Goal: Task Accomplishment & Management: Use online tool/utility

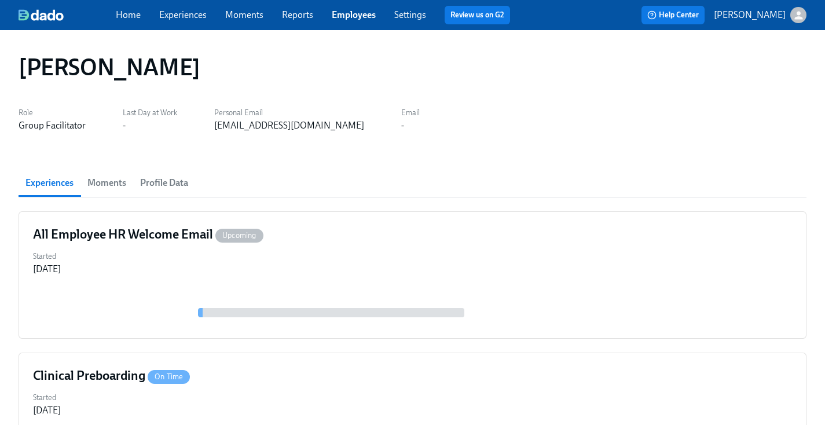
click at [376, 15] on div "Home Experiences Moments Reports Employees Settings Review us on G2" at bounding box center [318, 15] width 404 height 19
click at [363, 13] on link "Employees" at bounding box center [354, 14] width 44 height 11
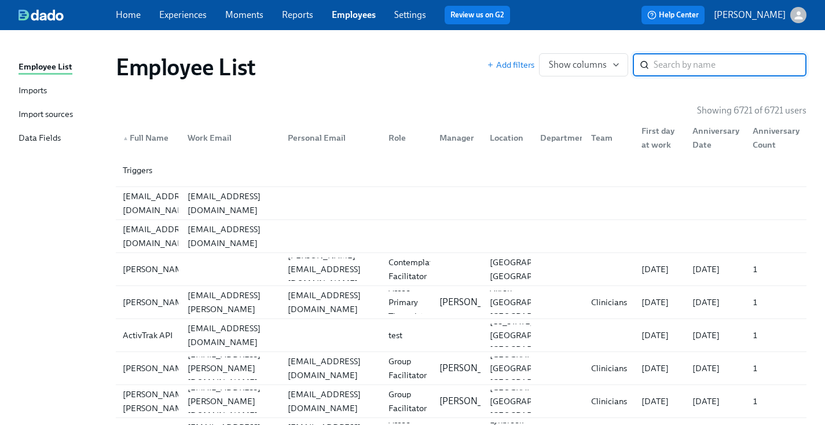
click at [693, 61] on input "search" at bounding box center [730, 64] width 153 height 23
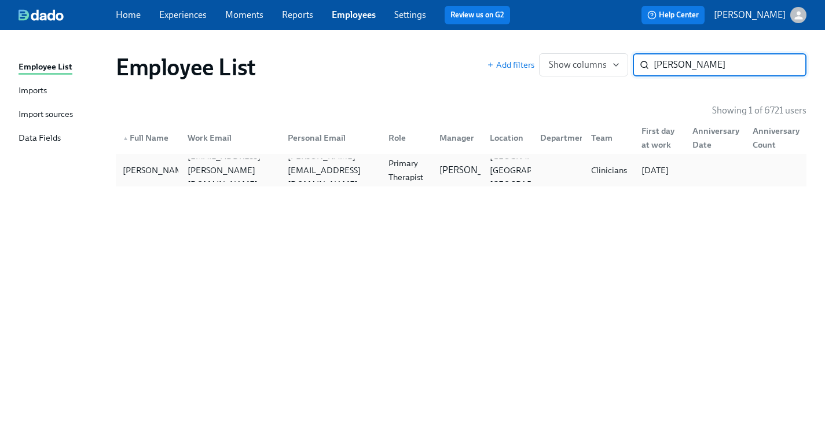
type input "bianca cha"
click at [529, 157] on div "Bianca Chavez bianca.chavez@charliehealth.com chavez.bianca.g@gmail.com Primary…" at bounding box center [461, 170] width 691 height 32
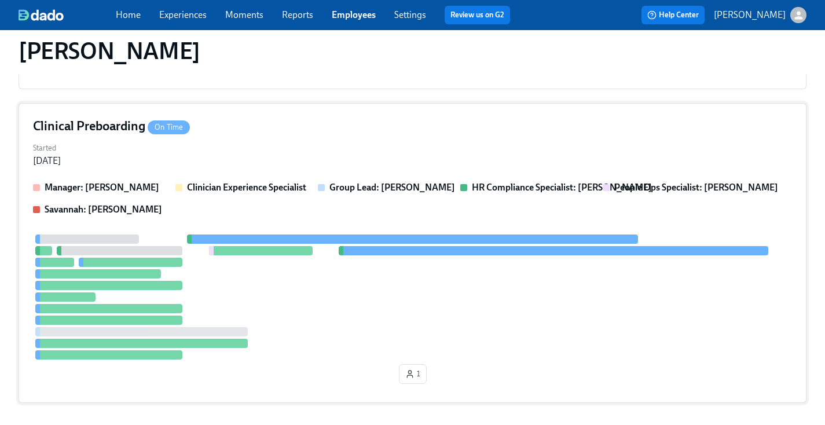
scroll to position [251, 0]
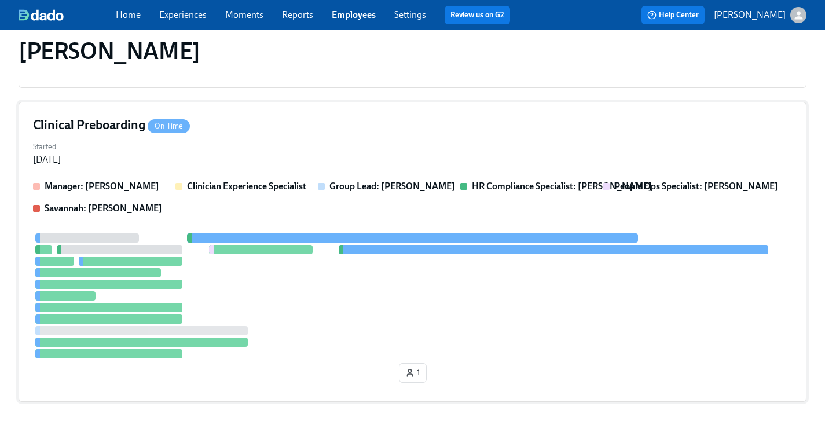
click at [513, 230] on div "Manager: Chad Sanchez Clinician Experience Specialist Group Lead: Chad Sanchez …" at bounding box center [412, 283] width 759 height 207
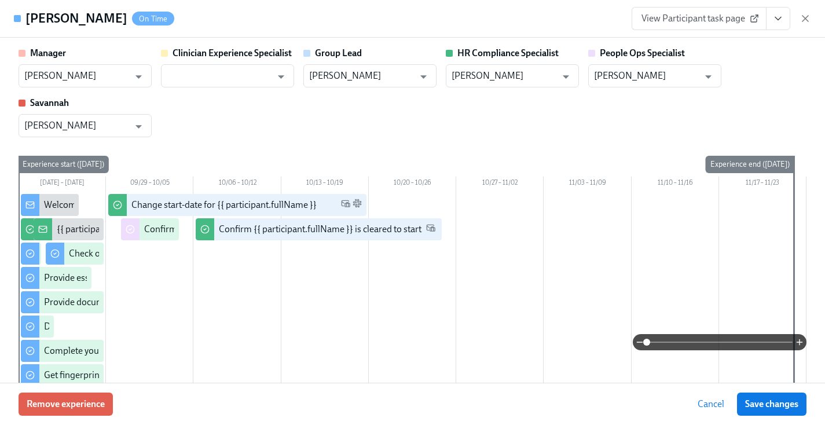
click at [782, 23] on icon "View task page" at bounding box center [779, 19] width 12 height 12
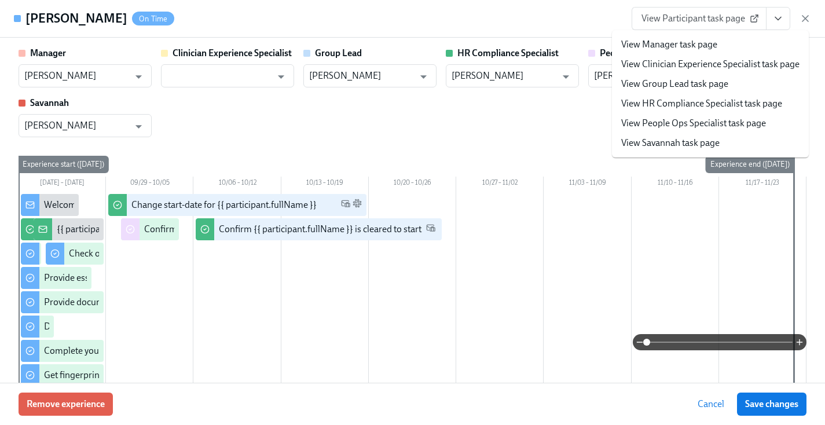
click at [694, 97] on link "View HR Compliance Specialist task page" at bounding box center [701, 103] width 161 height 13
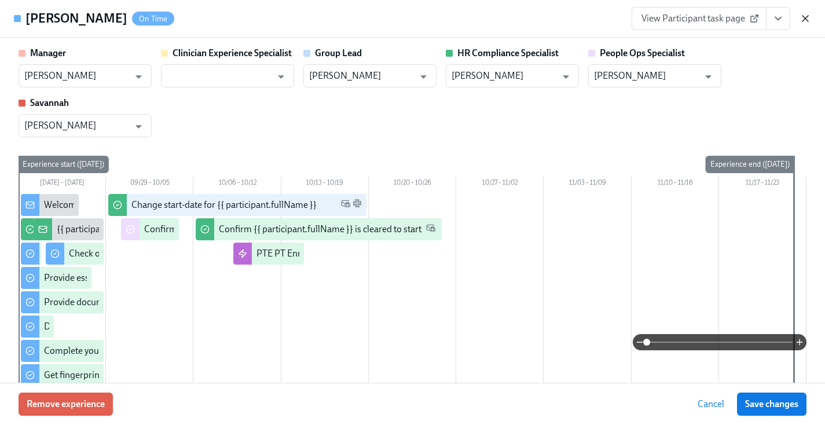
click at [804, 13] on icon "button" at bounding box center [806, 19] width 12 height 12
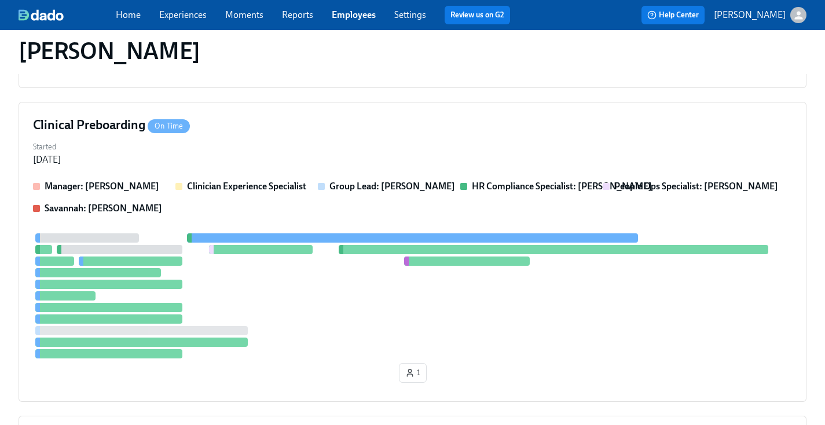
click at [353, 14] on link "Employees" at bounding box center [354, 14] width 44 height 11
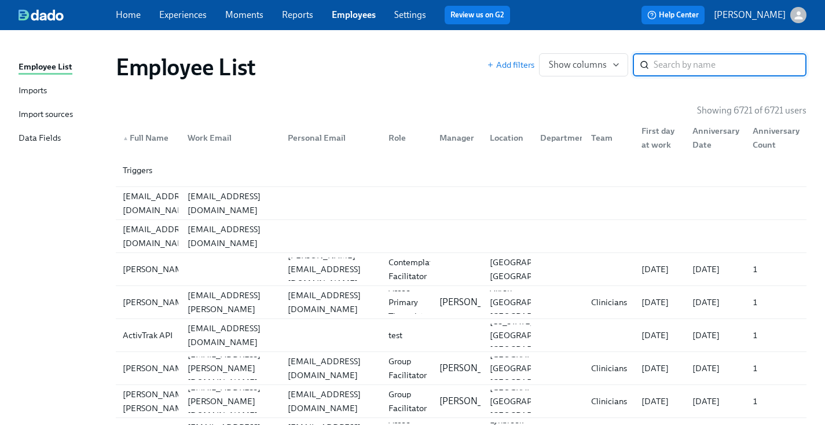
click at [731, 62] on input "search" at bounding box center [730, 64] width 153 height 23
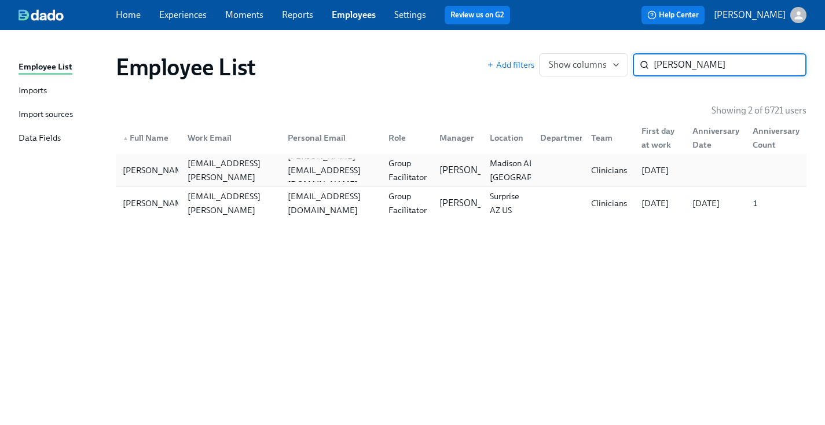
type input "ernest"
click at [382, 173] on div "Group Facilitator" at bounding box center [404, 170] width 50 height 23
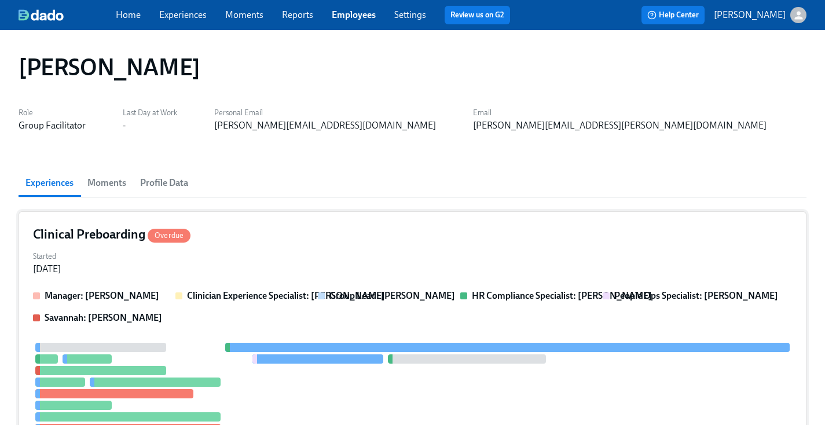
click at [413, 238] on div "Clinical Preboarding Overdue" at bounding box center [412, 234] width 759 height 17
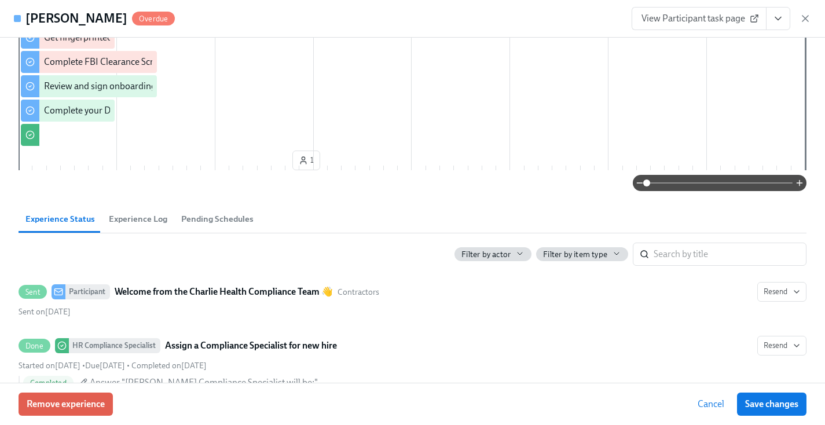
scroll to position [191, 0]
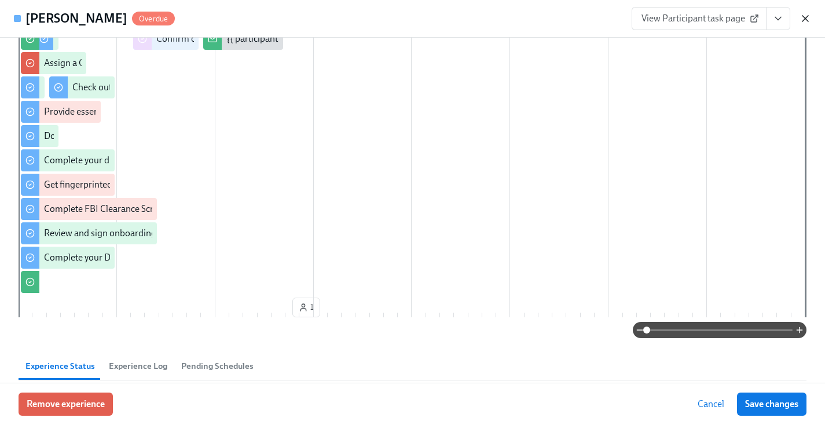
click at [801, 16] on icon "button" at bounding box center [806, 19] width 12 height 12
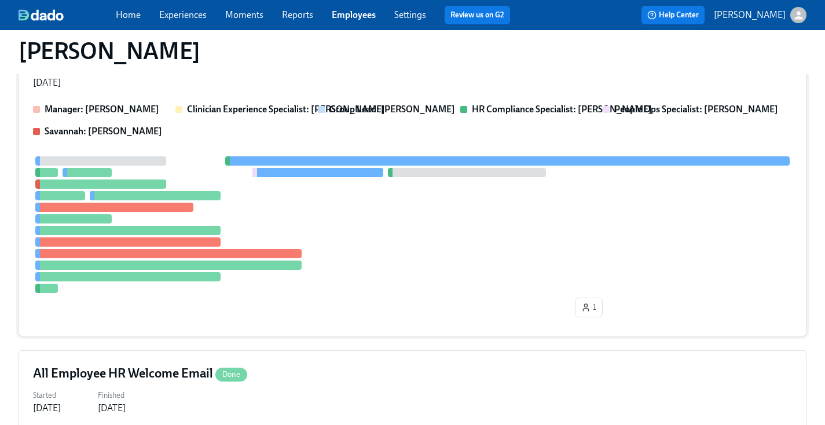
scroll to position [166, 0]
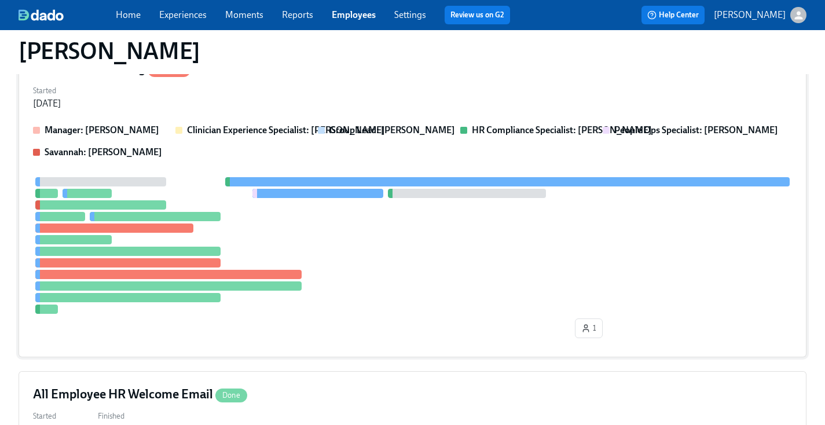
click at [553, 294] on div at bounding box center [412, 245] width 759 height 137
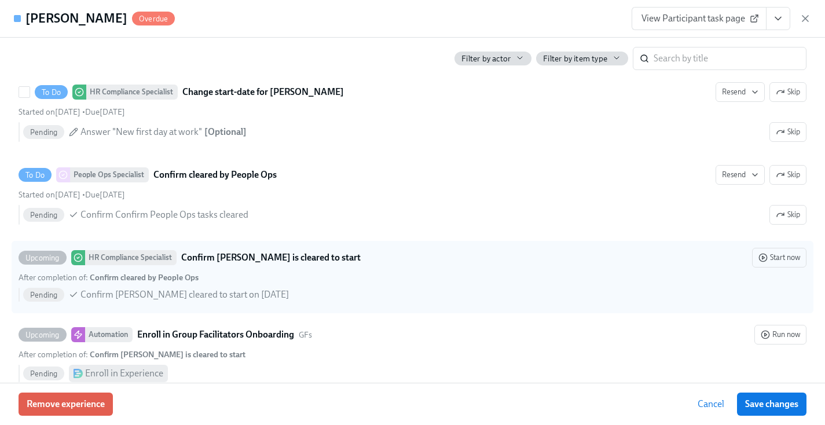
scroll to position [2144, 0]
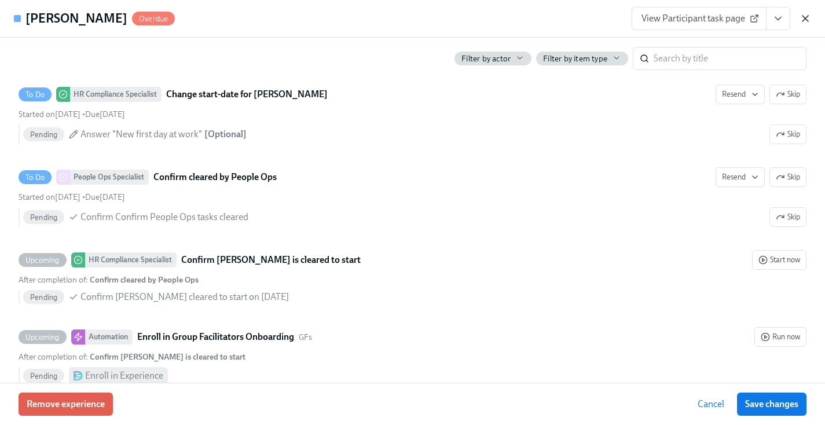
click at [809, 20] on icon "button" at bounding box center [806, 19] width 12 height 12
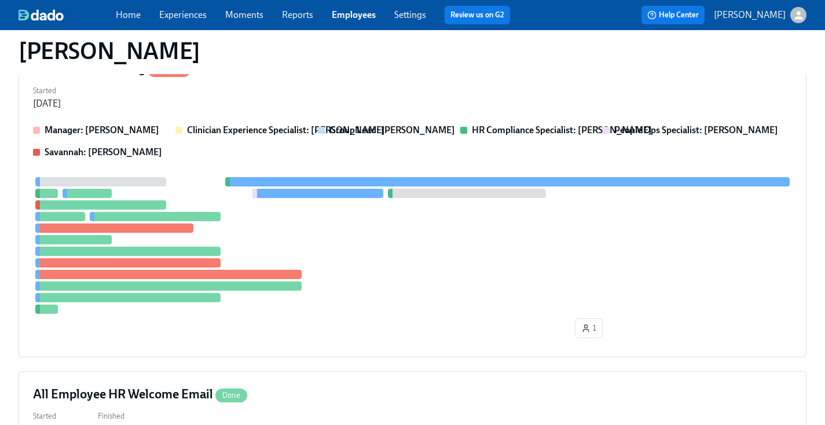
click at [335, 13] on link "Employees" at bounding box center [354, 14] width 44 height 11
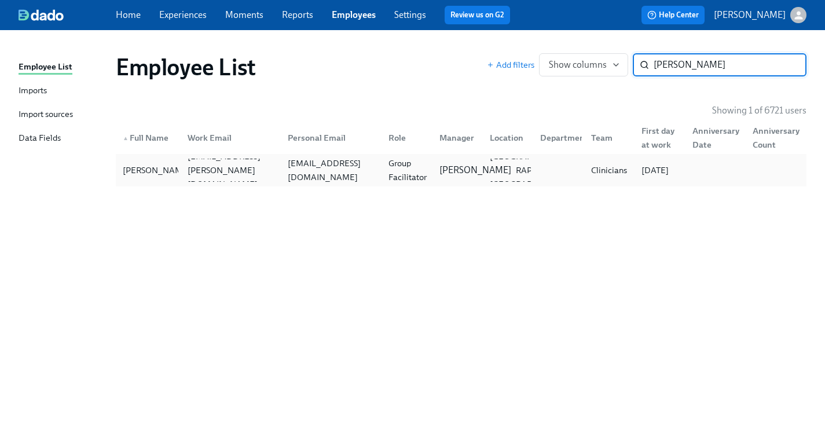
type input "latierra harris"
click at [456, 164] on p "Daniel Vigus" at bounding box center [476, 170] width 72 height 13
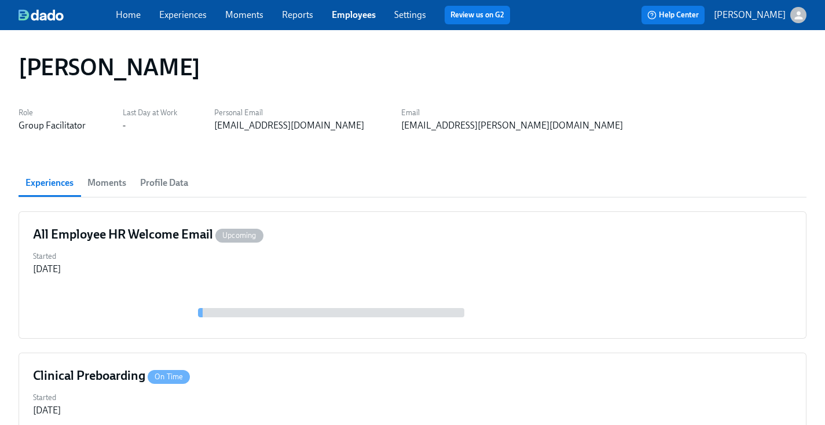
scroll to position [318, 0]
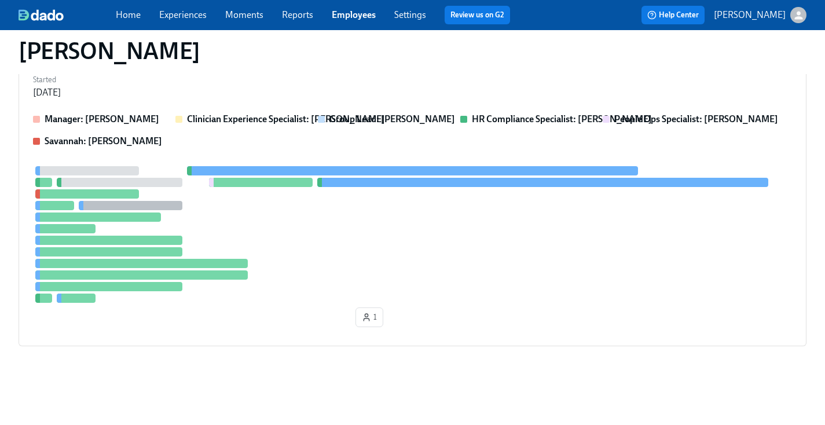
click at [456, 163] on div "Manager: Daniel Vigus Clinician Experience Specialist: Keenan Nessl Group Lead:…" at bounding box center [412, 222] width 759 height 219
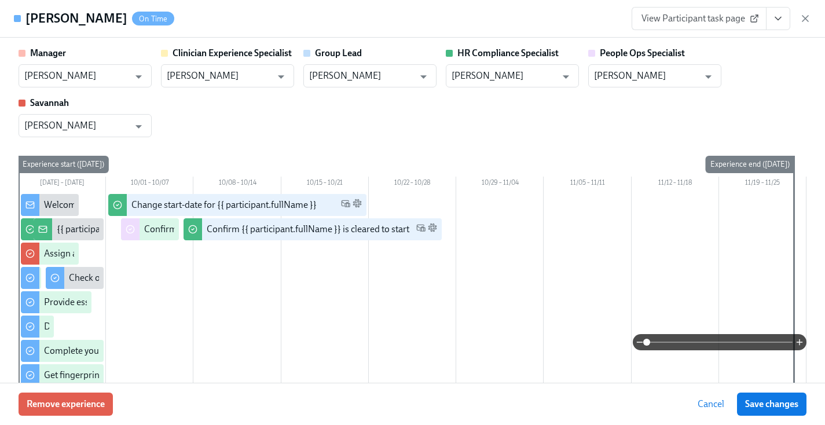
click at [773, 33] on div "Latierra Harris On Time View Participant task page" at bounding box center [412, 19] width 825 height 38
click at [778, 15] on icon "View task page" at bounding box center [779, 19] width 12 height 12
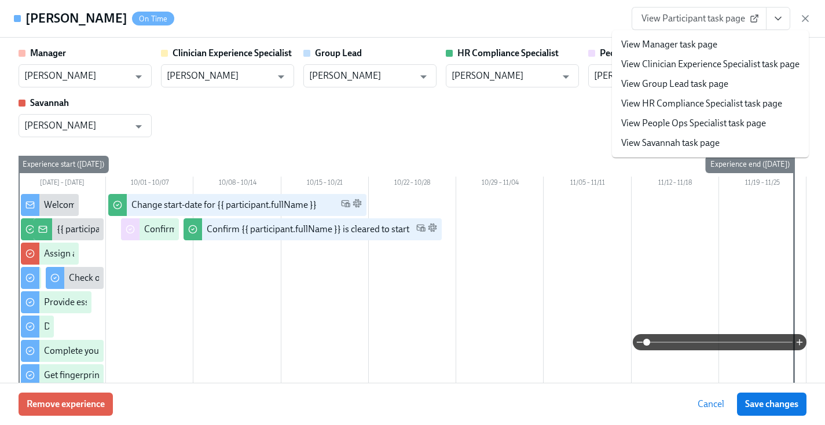
click at [647, 109] on link "View HR Compliance Specialist task page" at bounding box center [701, 103] width 161 height 13
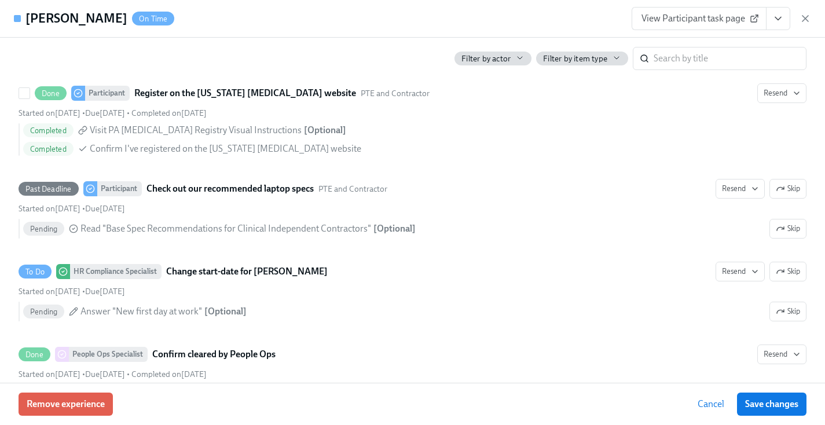
scroll to position [2031, 0]
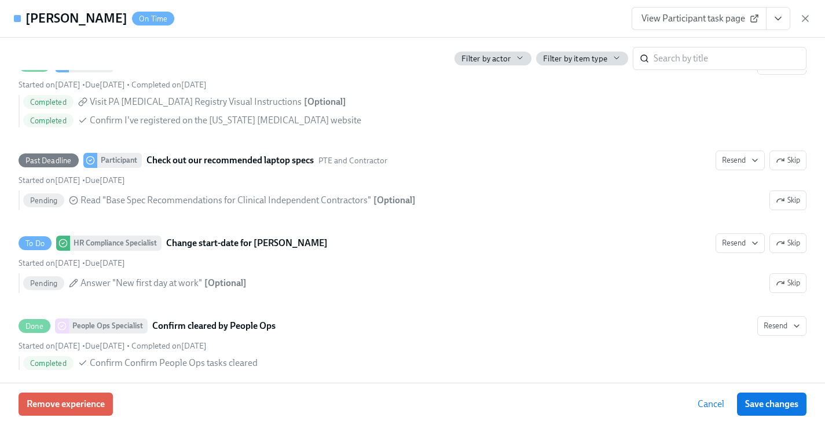
click at [415, 21] on div "Latierra Harris On Time View Participant task page" at bounding box center [412, 19] width 825 height 38
click at [422, 21] on div "Latierra Harris On Time View Participant task page" at bounding box center [412, 19] width 825 height 38
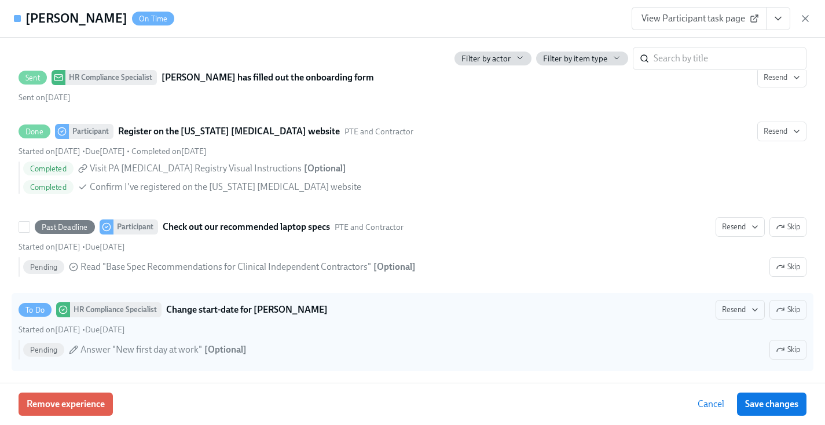
scroll to position [1964, 0]
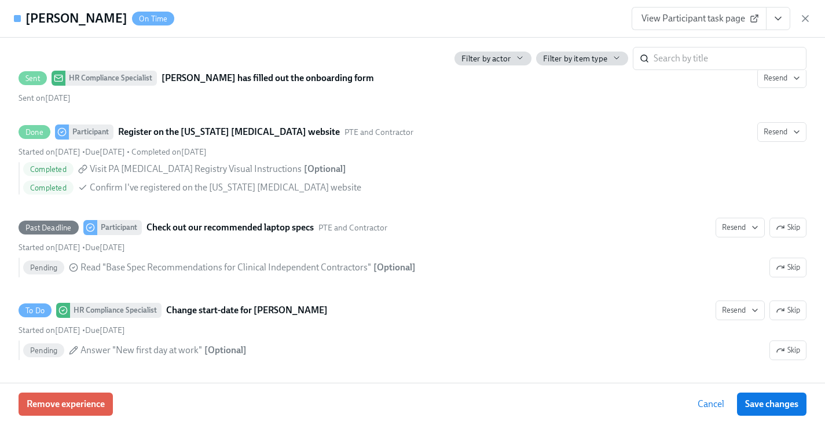
click at [432, 26] on div "Latierra Harris On Time View Participant task page" at bounding box center [412, 19] width 825 height 38
click at [420, 23] on div "Latierra Harris On Time View Participant task page" at bounding box center [412, 19] width 825 height 38
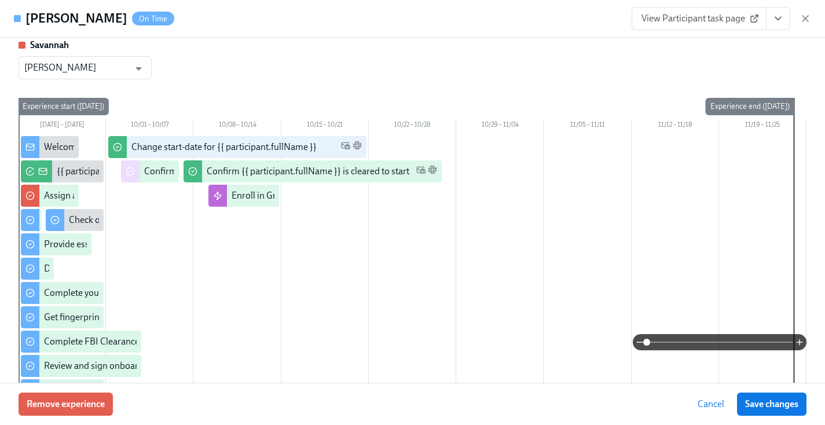
scroll to position [0, 0]
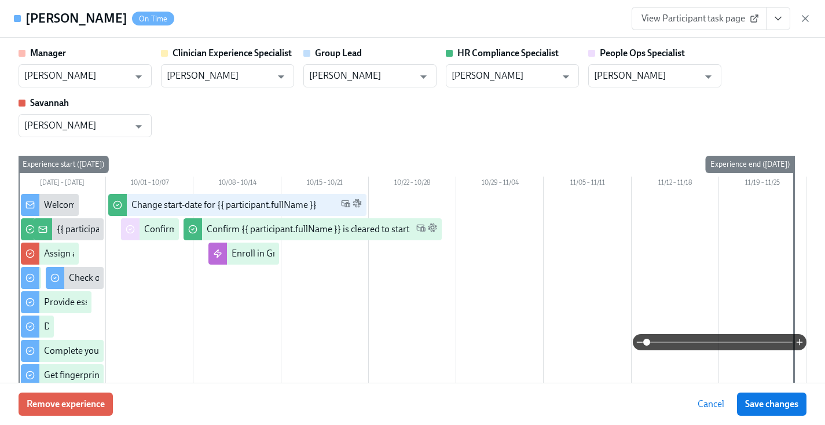
click at [409, 21] on div "Latierra Harris On Time View Participant task page" at bounding box center [412, 19] width 825 height 38
click at [818, 28] on div "Latierra Harris On Time View Participant task page" at bounding box center [412, 19] width 825 height 38
click at [811, 23] on div "Latierra Harris On Time View Participant task page" at bounding box center [412, 19] width 825 height 38
click at [809, 21] on icon "button" at bounding box center [806, 19] width 12 height 12
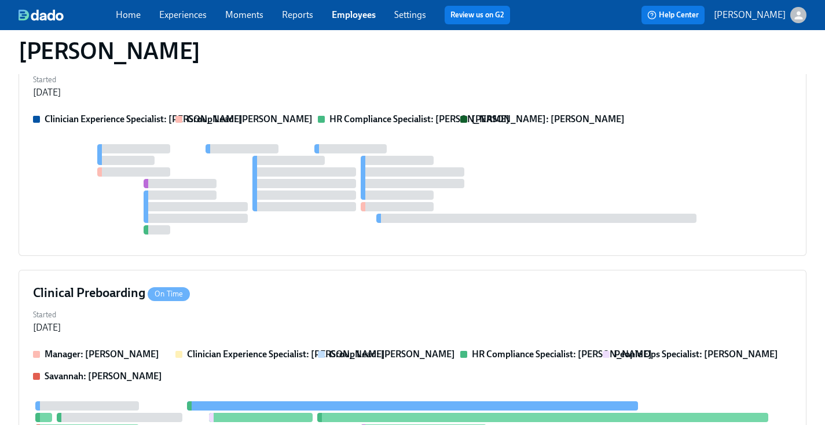
click at [337, 6] on div "Home Experiences Moments Reports Employees Settings Review us on G2" at bounding box center [318, 15] width 404 height 19
click at [365, 3] on div "Home Experiences Moments Reports Employees Settings Review us on G2 Help Center…" at bounding box center [412, 15] width 825 height 30
click at [357, 12] on link "Employees" at bounding box center [354, 14] width 44 height 11
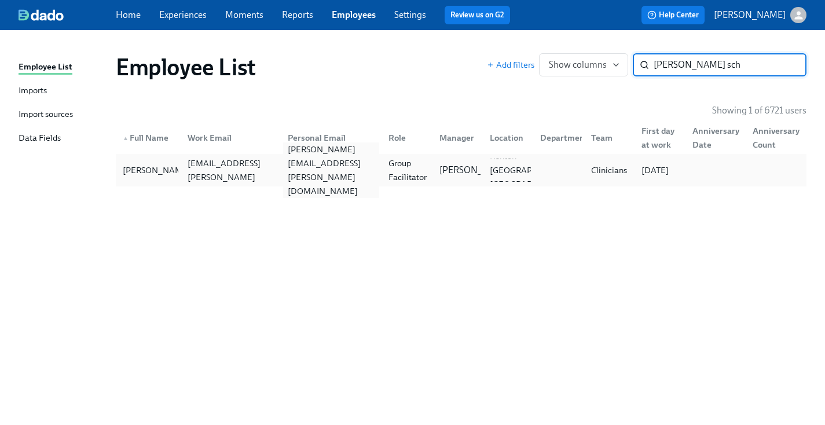
type input "madeline sch"
click at [303, 178] on div "madeline.schmitt@mhcdt.com" at bounding box center [329, 170] width 101 height 23
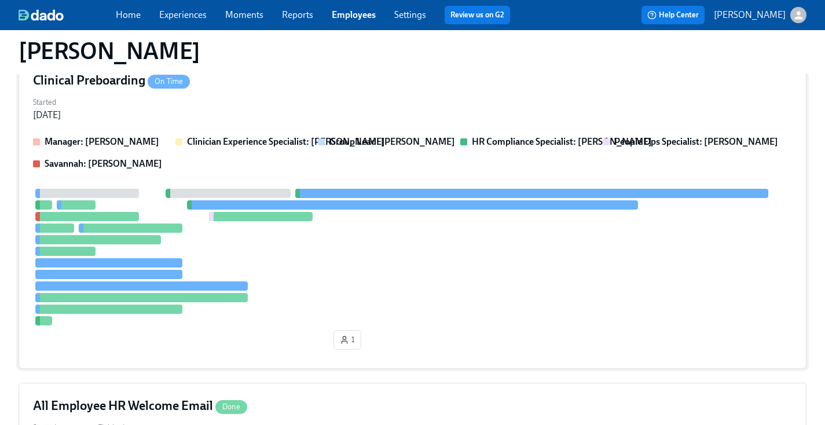
scroll to position [203, 0]
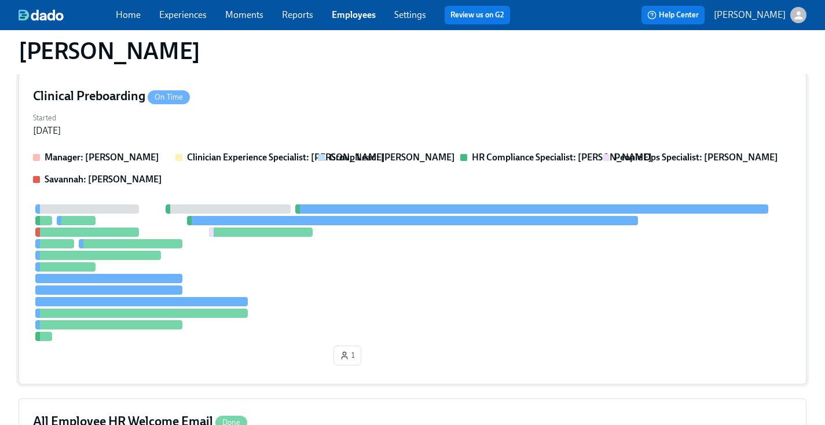
click at [382, 204] on div at bounding box center [412, 272] width 759 height 137
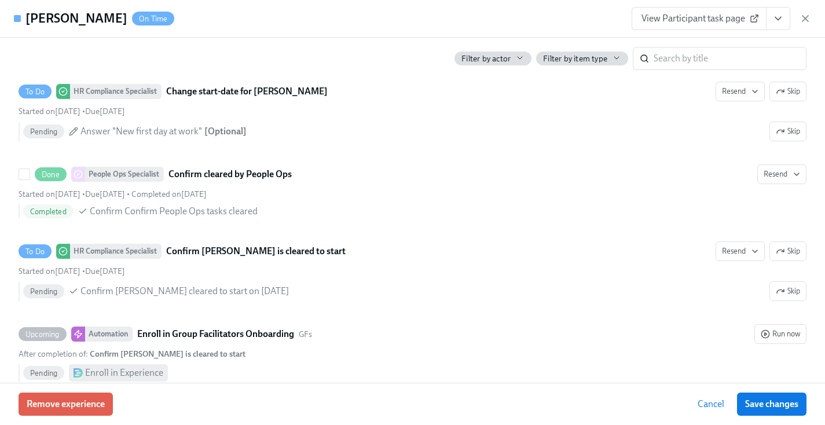
scroll to position [2194, 0]
click at [770, 30] on div "Madeline Schmitt On Time View Participant task page" at bounding box center [412, 19] width 825 height 38
click at [779, 24] on icon "View task page" at bounding box center [779, 19] width 12 height 12
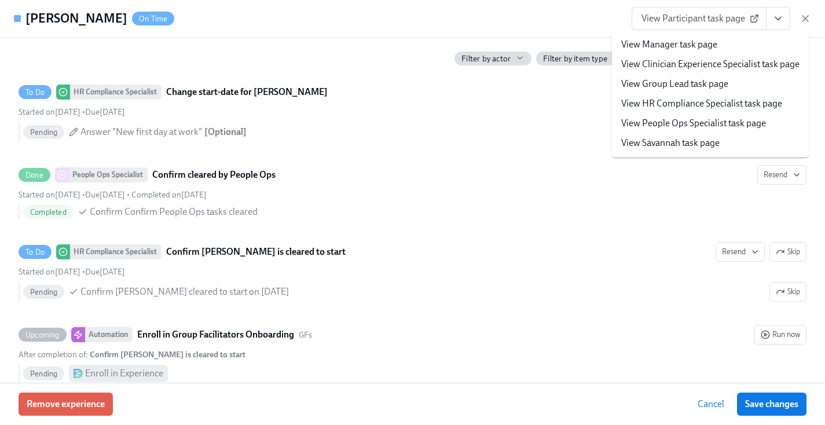
click at [722, 98] on link "View HR Compliance Specialist task page" at bounding box center [701, 103] width 161 height 13
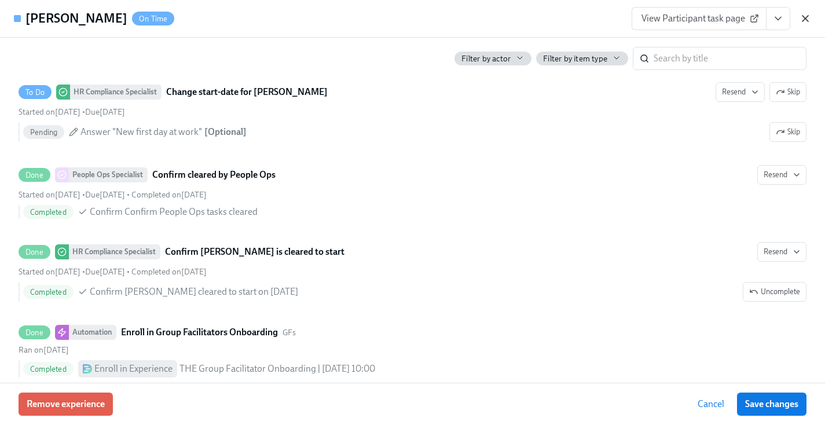
click at [800, 21] on icon "button" at bounding box center [806, 19] width 12 height 12
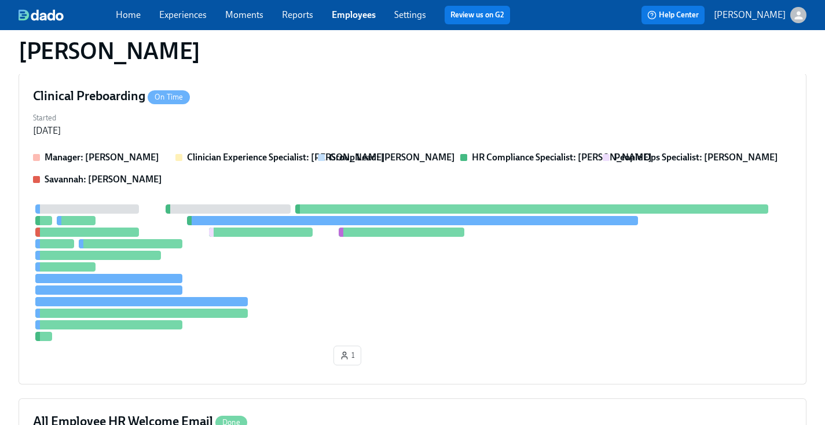
click at [361, 21] on div "Home Experiences Moments Reports Employees Settings Review us on G2" at bounding box center [318, 15] width 404 height 19
click at [356, 16] on link "Employees" at bounding box center [354, 14] width 44 height 11
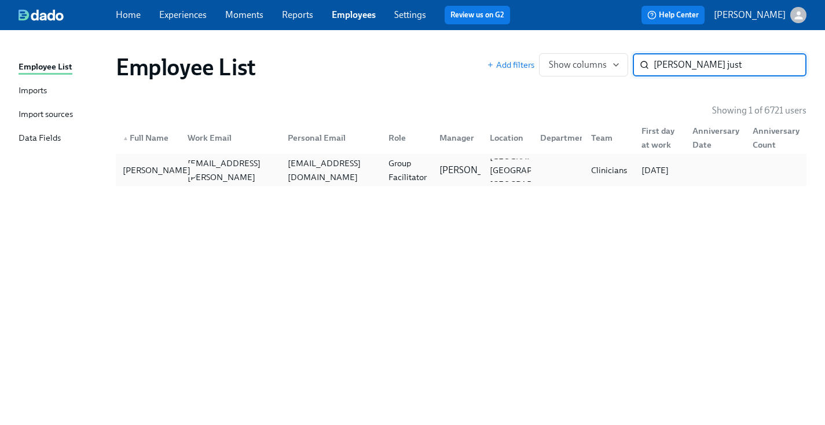
type input "bernie just"
click at [175, 163] on div "Bernie Justilien" at bounding box center [156, 170] width 77 height 14
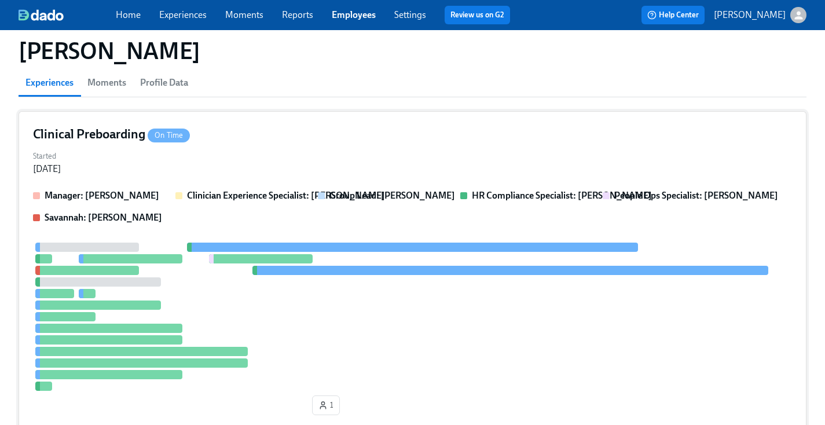
scroll to position [83, 0]
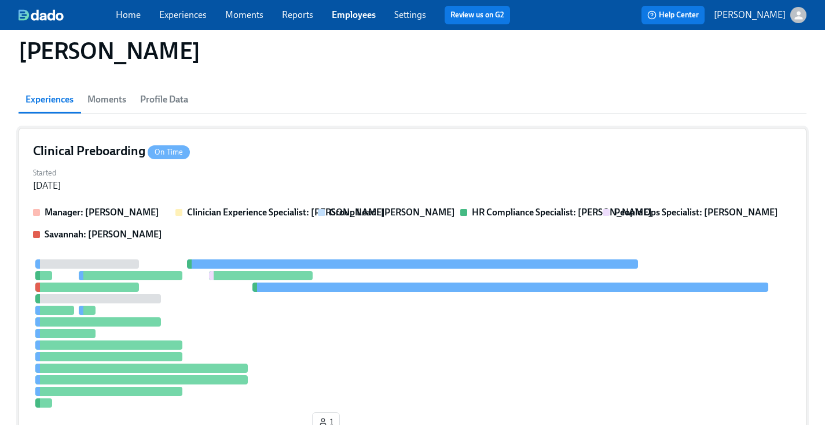
click at [492, 270] on div at bounding box center [412, 333] width 759 height 148
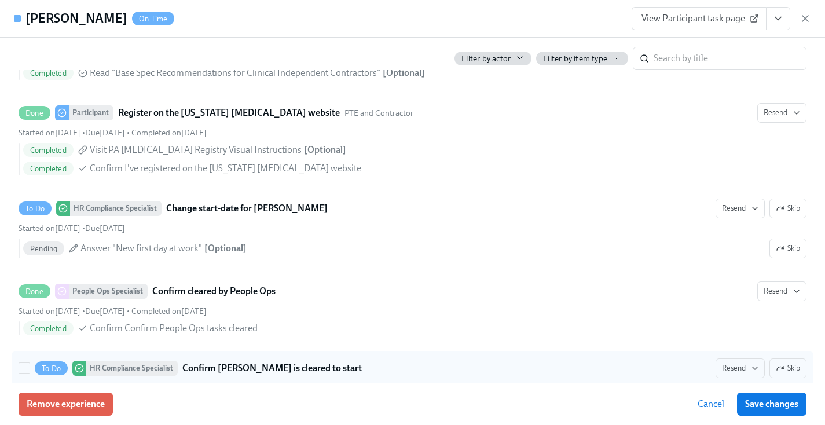
scroll to position [2084, 0]
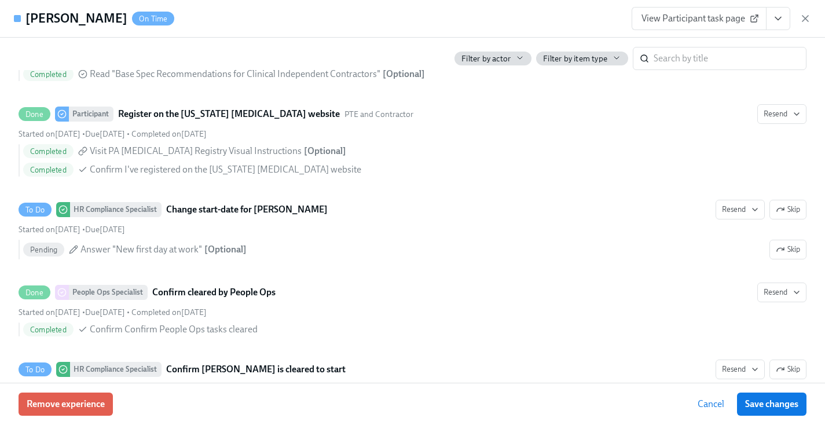
click at [778, 18] on icon "View task page" at bounding box center [779, 19] width 12 height 12
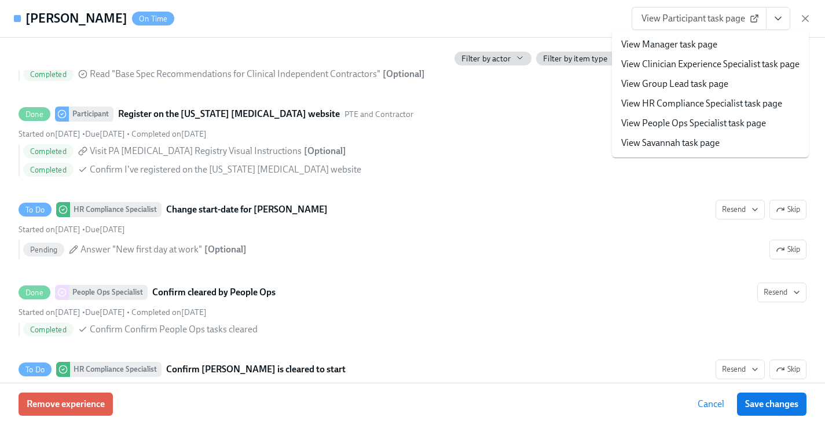
click at [693, 96] on li "View HR Compliance Specialist task page" at bounding box center [710, 104] width 197 height 20
click at [658, 107] on link "View HR Compliance Specialist task page" at bounding box center [701, 103] width 161 height 13
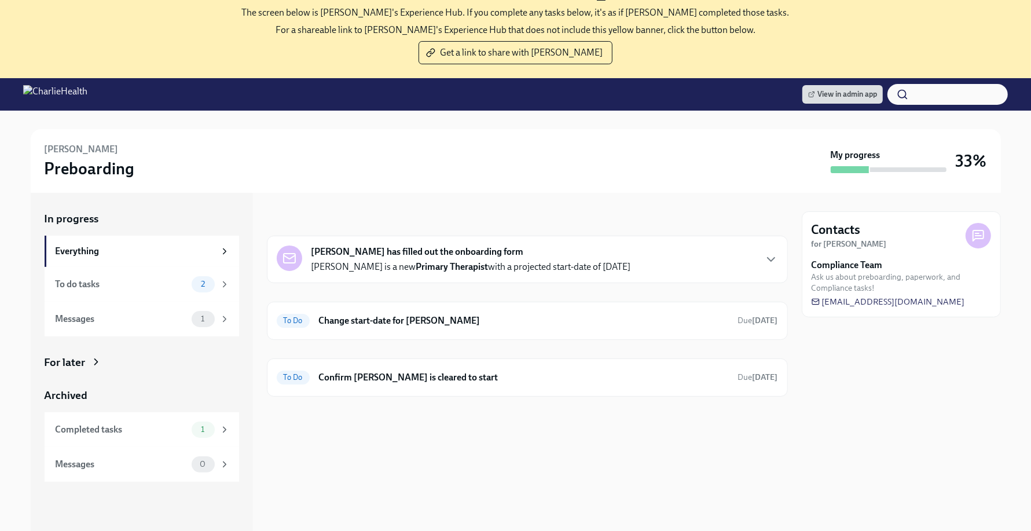
scroll to position [58, 0]
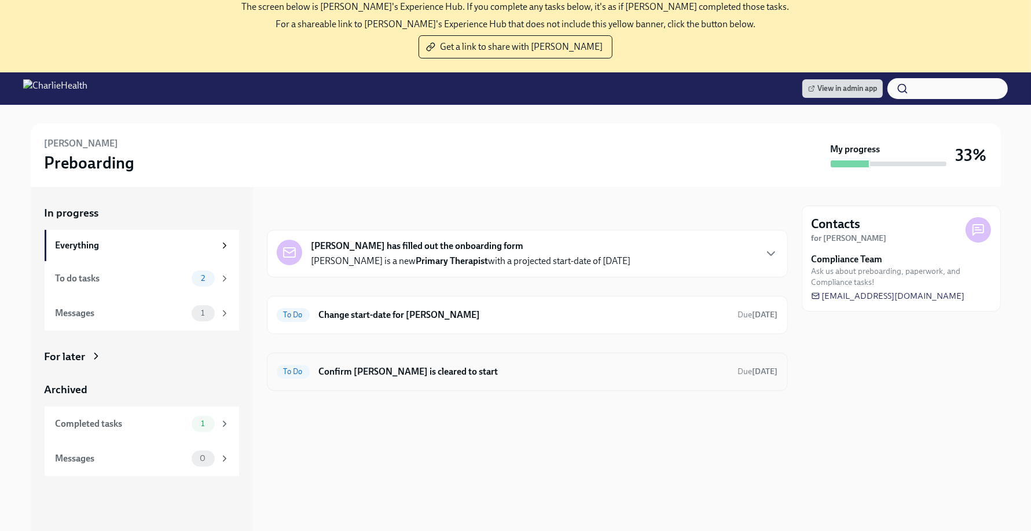
click at [451, 372] on h6 "Confirm [PERSON_NAME] is cleared to start" at bounding box center [524, 371] width 410 height 13
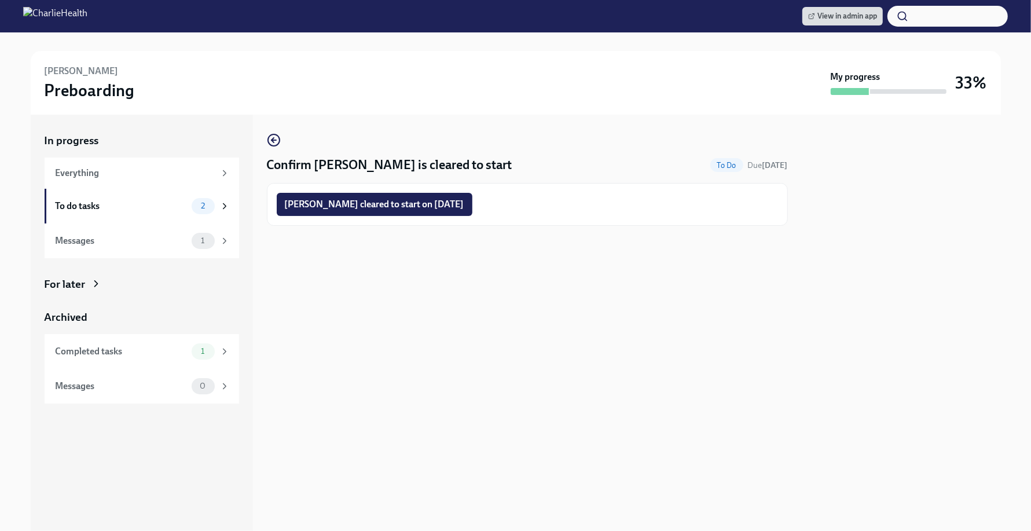
click at [488, 273] on div "Confirm Bianca Chavez is cleared to start To Do Due Oct 26th Bianca Chavez clea…" at bounding box center [527, 323] width 521 height 416
click at [423, 214] on button "Bianca Chavez cleared to start on 10/13/2025" at bounding box center [375, 204] width 196 height 23
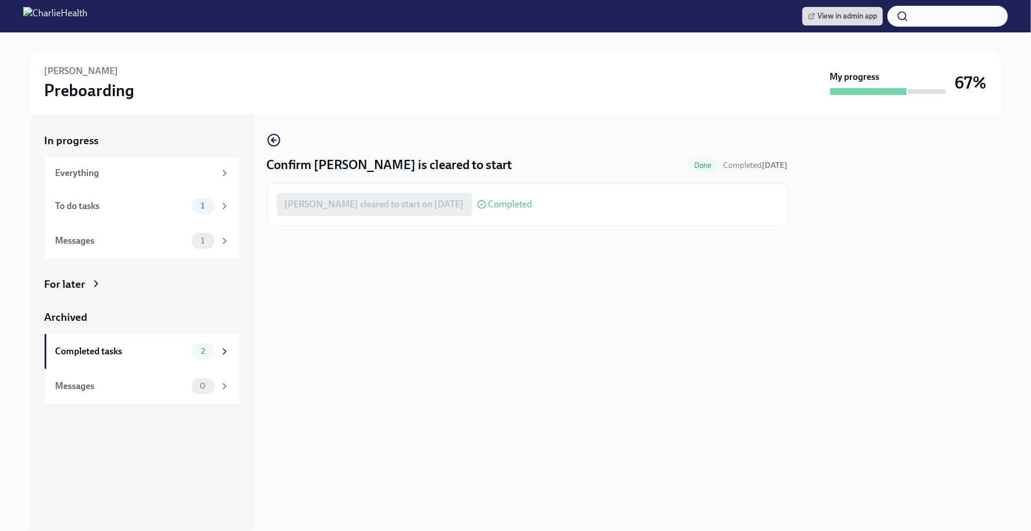
click at [528, 296] on div "Confirm Bianca Chavez is cleared to start Done Completed today Bianca Chavez cl…" at bounding box center [527, 323] width 521 height 416
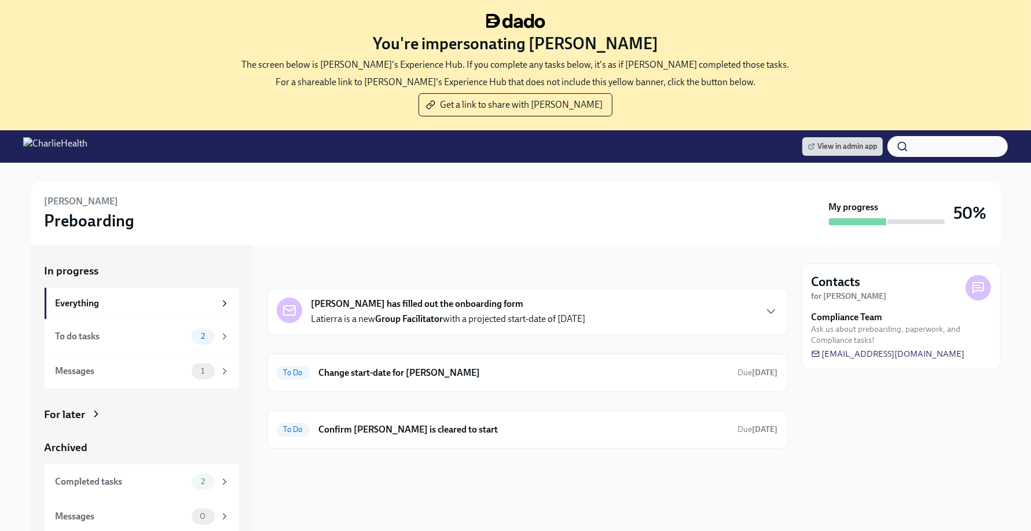
scroll to position [2, 0]
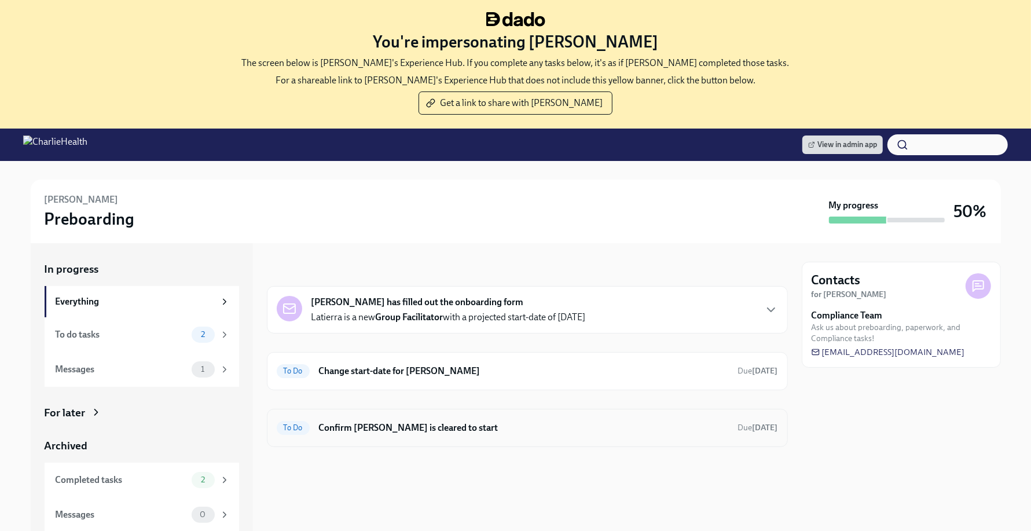
click at [447, 414] on div "To Do Confirm [PERSON_NAME] is cleared to start Due [DATE]" at bounding box center [527, 428] width 521 height 38
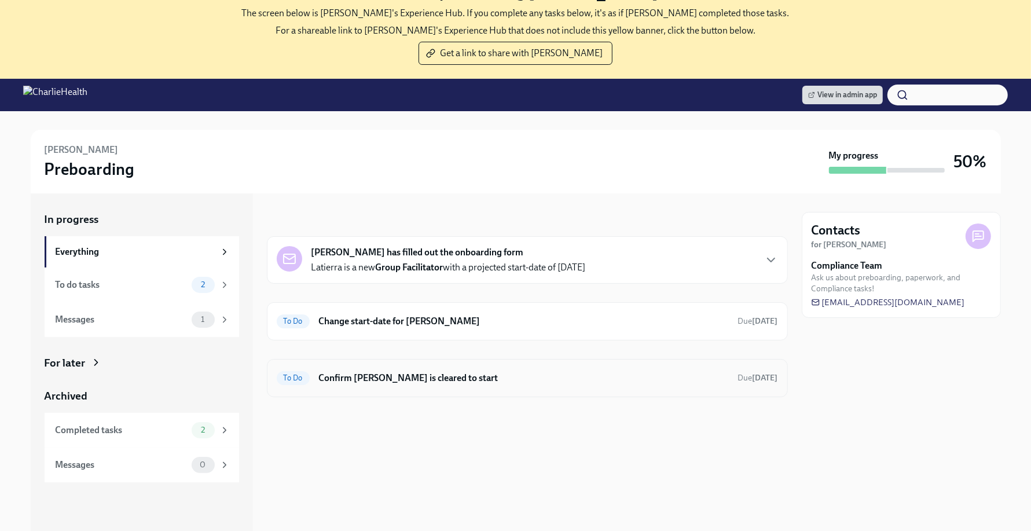
scroll to position [57, 0]
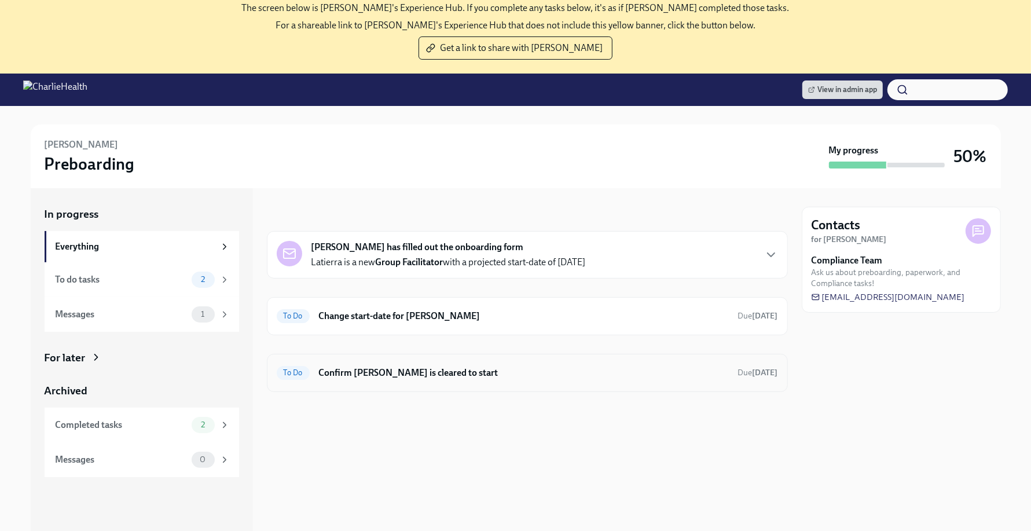
click at [444, 380] on div "To Do Confirm Latierra Harris is cleared to start Due Oct 28th" at bounding box center [528, 373] width 502 height 19
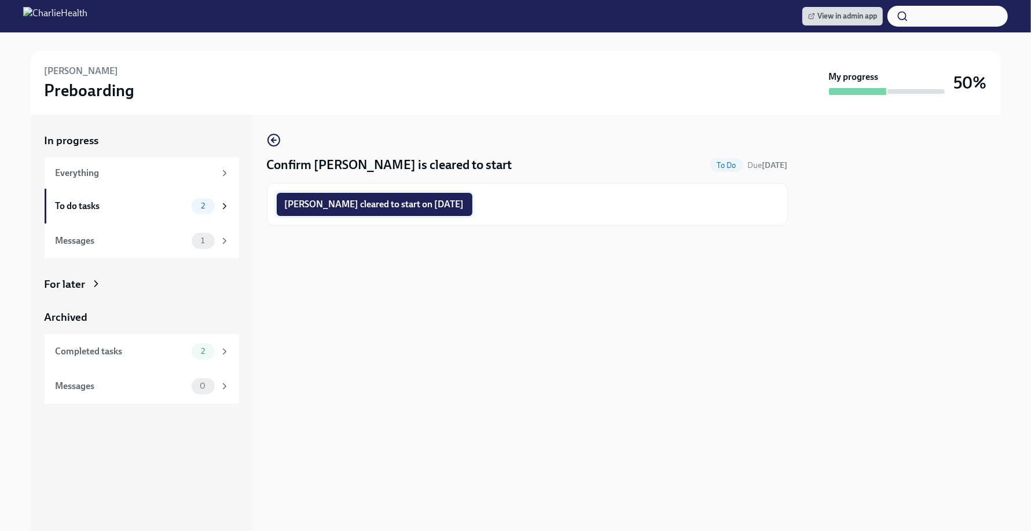
click at [381, 202] on span "Latierra Harris cleared to start on 10/13/2025" at bounding box center [375, 205] width 180 height 12
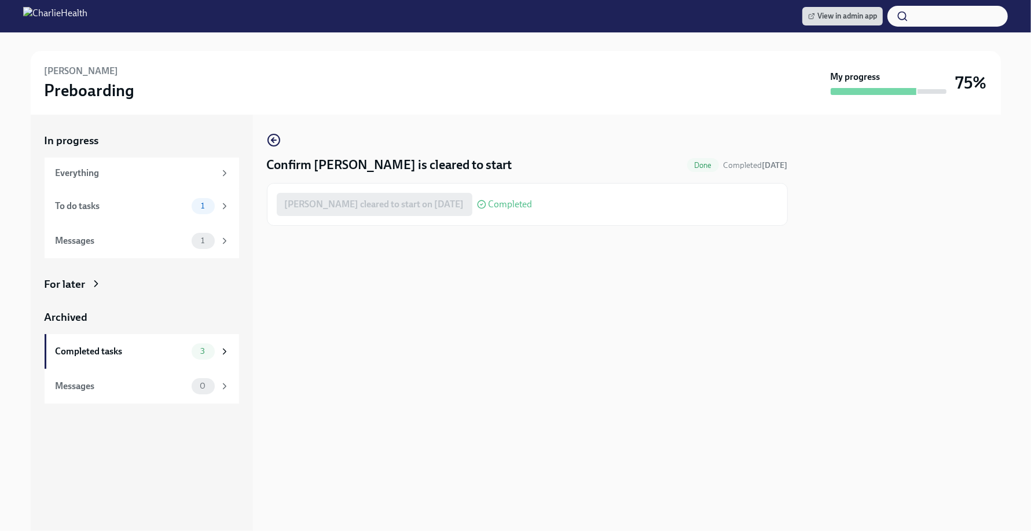
click at [555, 280] on div "Confirm Latierra Harris is cleared to start Done Completed today Latierra Harri…" at bounding box center [527, 323] width 521 height 416
click at [541, 266] on div "Confirm Latierra Harris is cleared to start Done Completed today Latierra Harri…" at bounding box center [527, 323] width 521 height 416
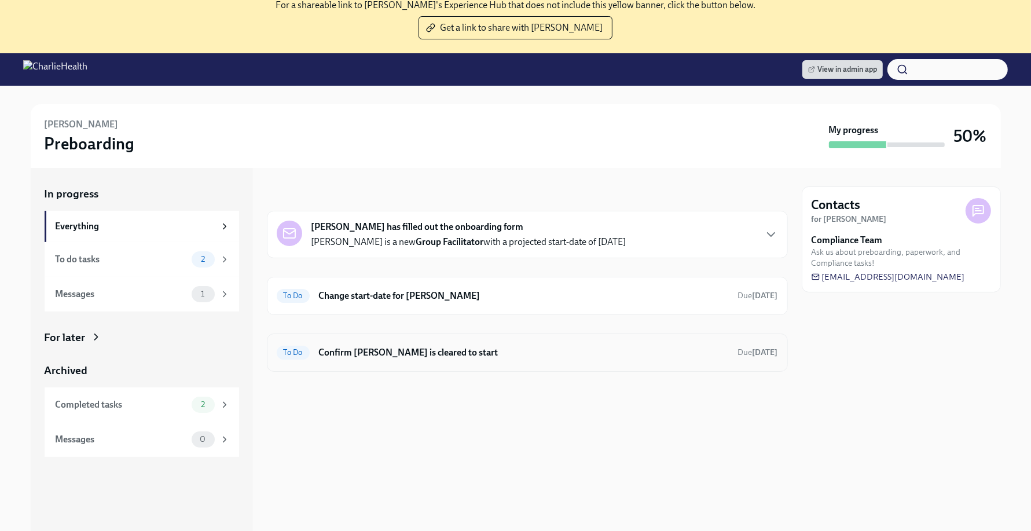
scroll to position [82, 0]
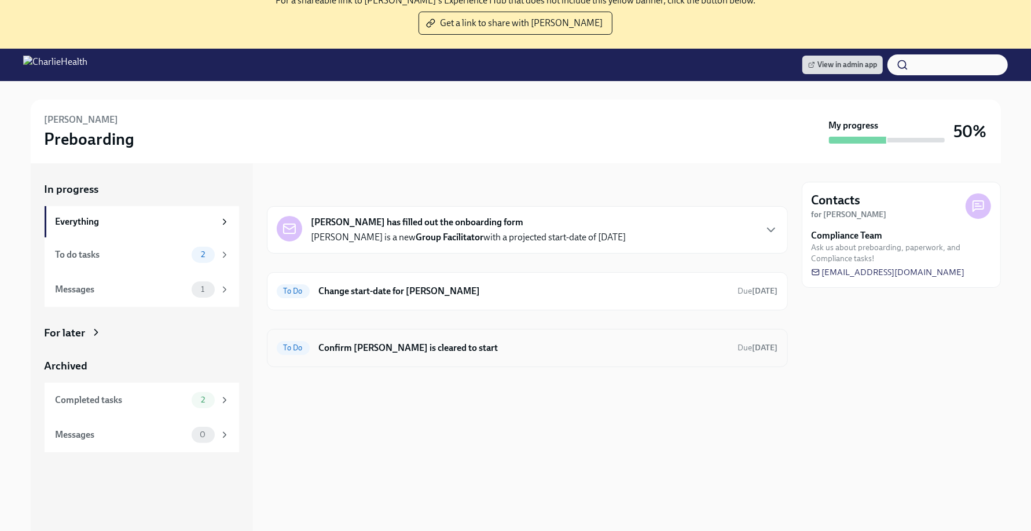
click at [519, 342] on h6 "Confirm Madeline Schmitt is cleared to start" at bounding box center [524, 348] width 410 height 13
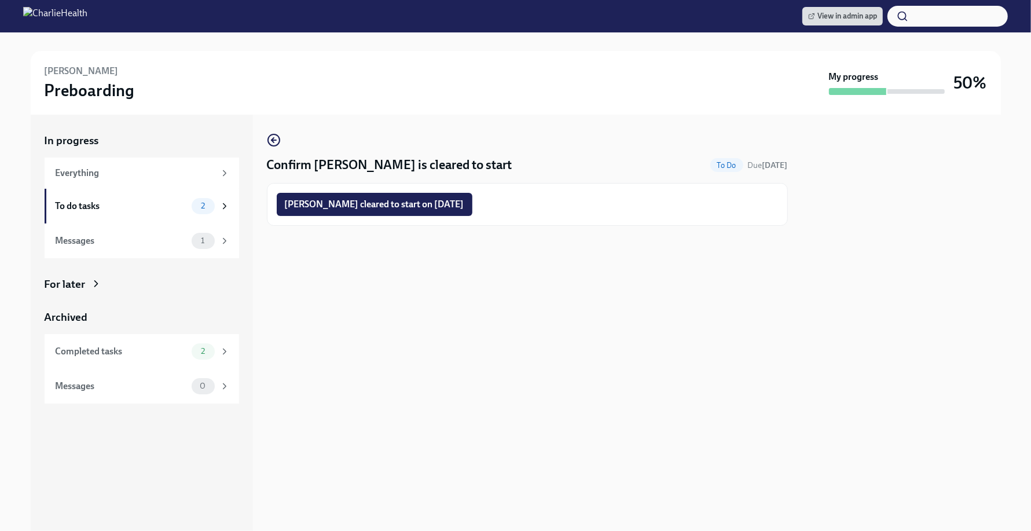
click at [445, 217] on div "Madeline Schmitt cleared to start on 10/13/2025" at bounding box center [527, 204] width 521 height 43
click at [431, 209] on span "Madeline Schmitt cleared to start on 10/13/2025" at bounding box center [375, 205] width 180 height 12
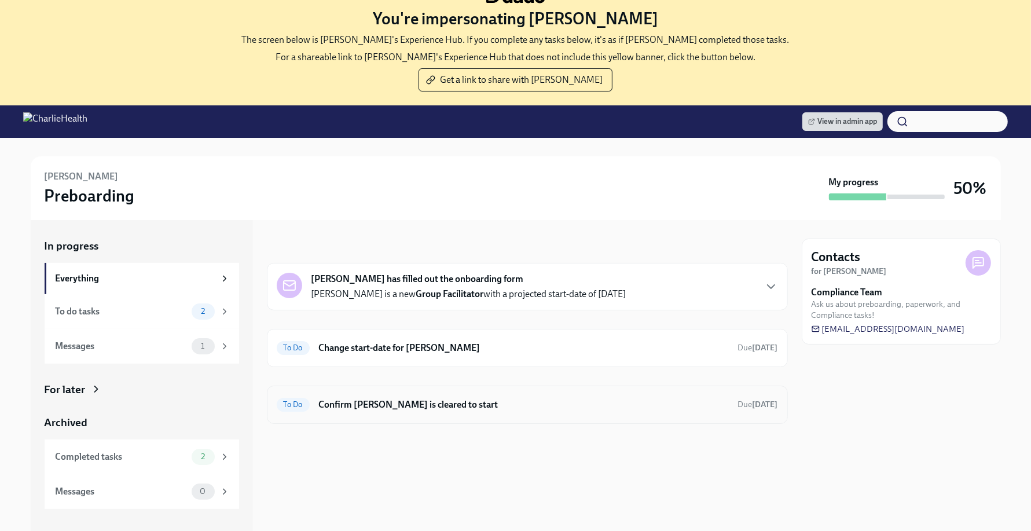
scroll to position [27, 0]
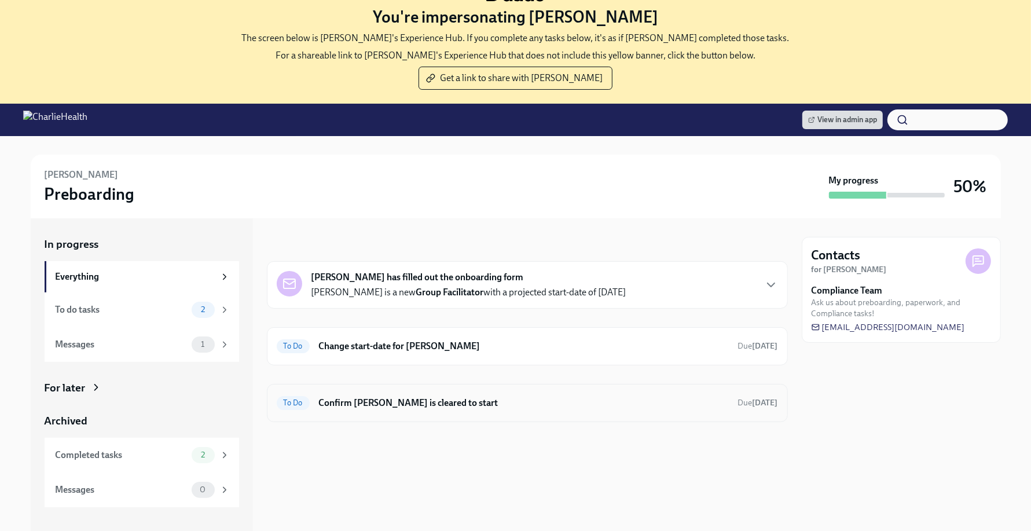
click at [486, 401] on h6 "Confirm [PERSON_NAME] is cleared to start" at bounding box center [524, 403] width 410 height 13
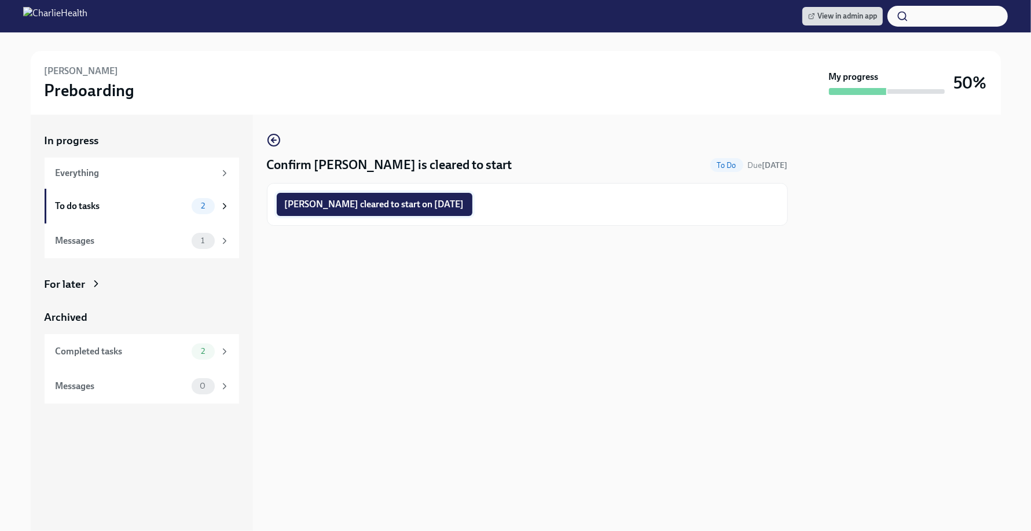
click at [413, 199] on span "Bernie Justilien cleared to start on 10/13/2025" at bounding box center [375, 205] width 180 height 12
